Goal: Book appointment/travel/reservation

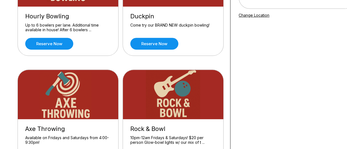
scroll to position [69, 0]
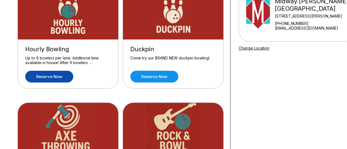
click at [63, 75] on link "Reserve now" at bounding box center [49, 77] width 48 height 12
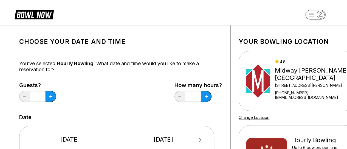
scroll to position [7, 0]
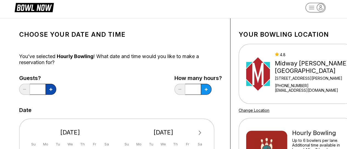
click at [49, 89] on button at bounding box center [51, 89] width 11 height 11
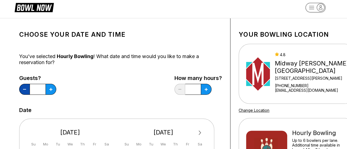
click at [25, 89] on icon at bounding box center [24, 89] width 3 height 1
type input "*"
click at [208, 92] on button at bounding box center [206, 89] width 11 height 11
type input "***"
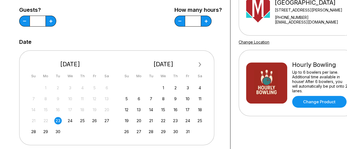
scroll to position [76, 0]
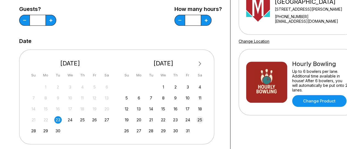
click at [201, 120] on div "25" at bounding box center [199, 119] width 7 height 7
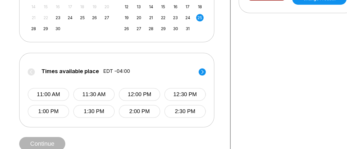
scroll to position [187, 0]
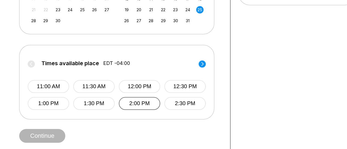
click at [142, 105] on button "2:00 PM" at bounding box center [139, 103] width 41 height 13
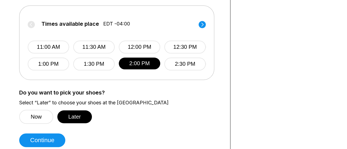
scroll to position [227, 0]
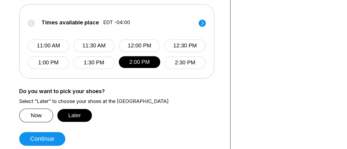
click at [37, 113] on button "Now" at bounding box center [36, 116] width 34 height 14
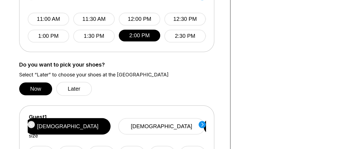
scroll to position [254, 0]
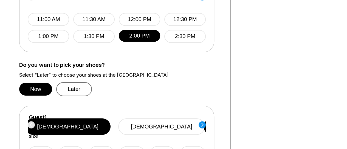
click at [79, 92] on button "Later" at bounding box center [74, 89] width 36 height 14
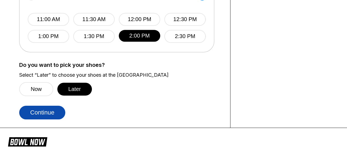
click at [46, 114] on button "Continue" at bounding box center [42, 113] width 46 height 14
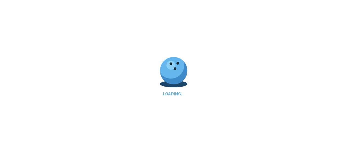
select select "**"
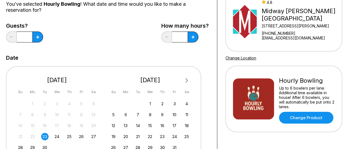
scroll to position [0, 13]
